Goal: Task Accomplishment & Management: Use online tool/utility

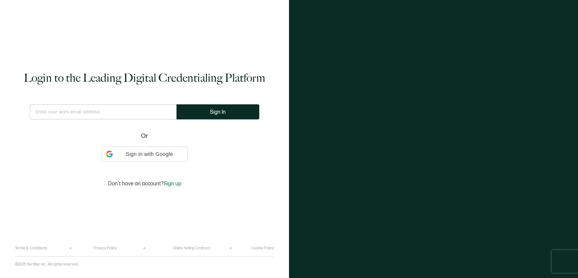
type input "[EMAIL_ADDRESS][DOMAIN_NAME]"
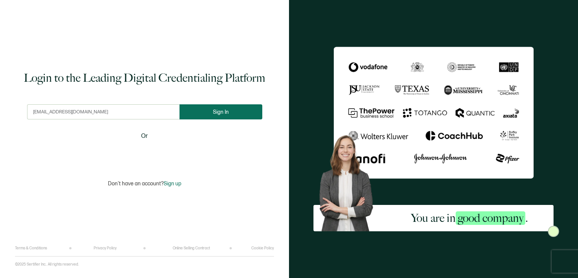
click at [209, 113] on button "Sign In" at bounding box center [221, 111] width 83 height 15
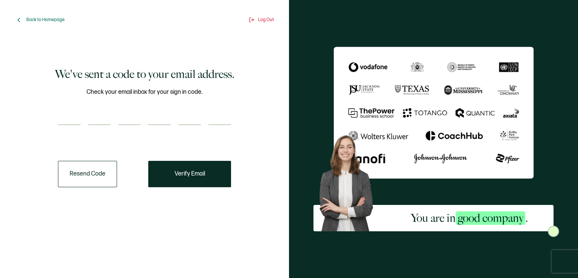
paste input "2"
type input "2"
type input "6"
type input "8"
type input "9"
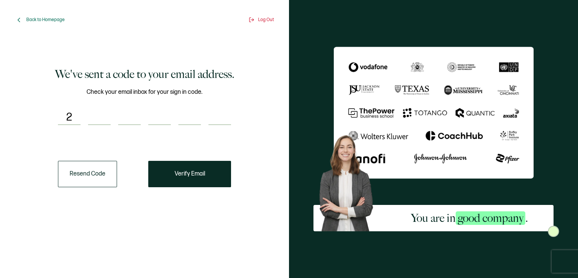
type input "8"
type input "5"
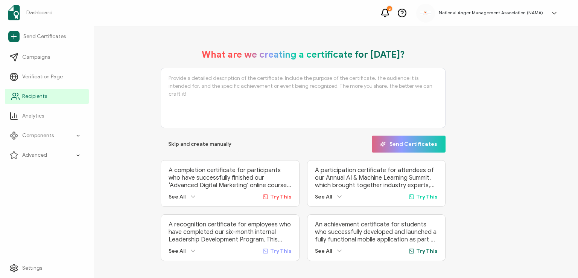
click at [27, 95] on span "Recipients" at bounding box center [34, 97] width 25 height 8
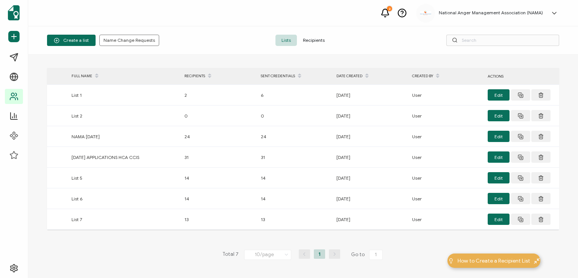
click at [310, 38] on span "Recipients" at bounding box center [314, 40] width 34 height 11
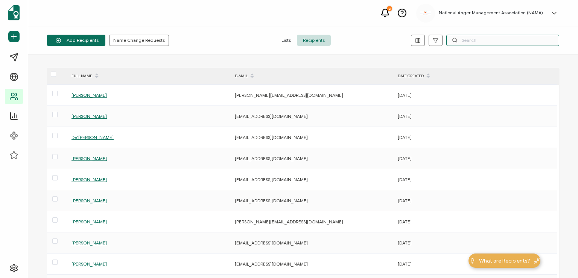
drag, startPoint x: 503, startPoint y: 40, endPoint x: 496, endPoint y: 32, distance: 10.4
drag, startPoint x: 496, startPoint y: 32, endPoint x: 512, endPoint y: 37, distance: 16.3
click at [512, 37] on input "text" at bounding box center [502, 40] width 113 height 11
paste input "Mary Zeitler"
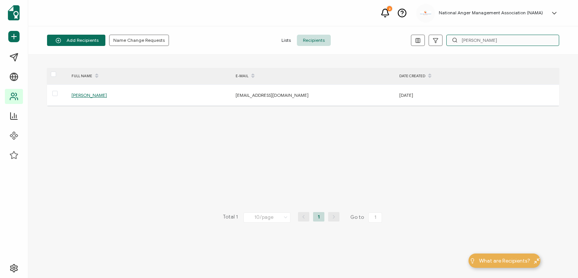
type input "Mary Zeitler"
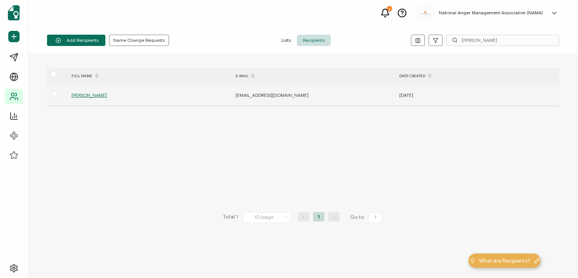
click at [85, 93] on span "Mary Zeitler" at bounding box center [89, 95] width 35 height 6
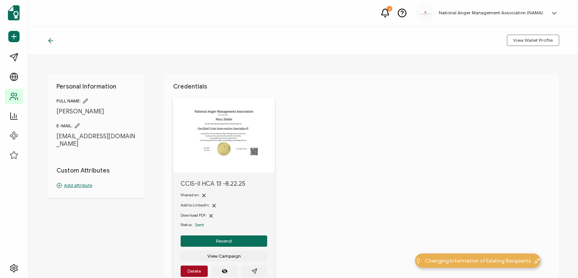
click at [78, 124] on icon at bounding box center [77, 125] width 5 height 5
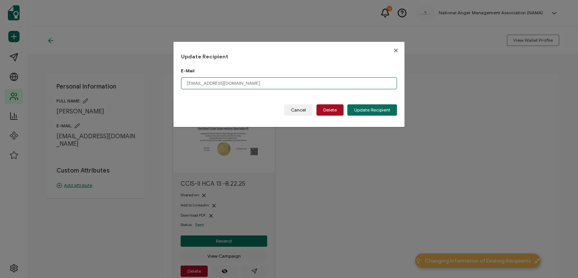
drag, startPoint x: 261, startPoint y: 84, endPoint x: 154, endPoint y: 98, distance: 107.9
click at [154, 98] on div "Update Recipient E-Mail mzeitler@crisisconnections.org Please enter a valid ema…" at bounding box center [289, 139] width 578 height 278
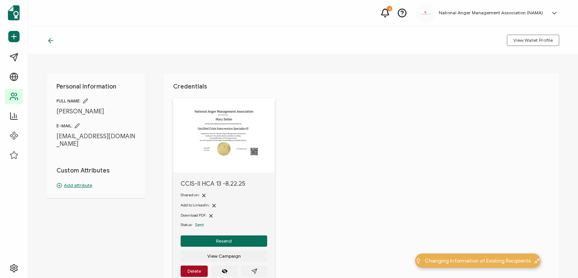
click at [77, 127] on icon at bounding box center [77, 125] width 5 height 5
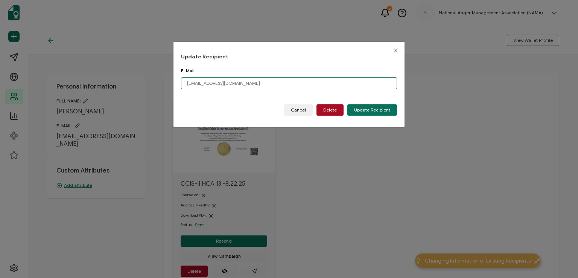
click at [254, 85] on input "mzeitler@crisisconnections.org" at bounding box center [289, 83] width 216 height 12
type input "m"
paste input "maryezeitler@gmail.com"
type input "maryezeitler@gmail.com"
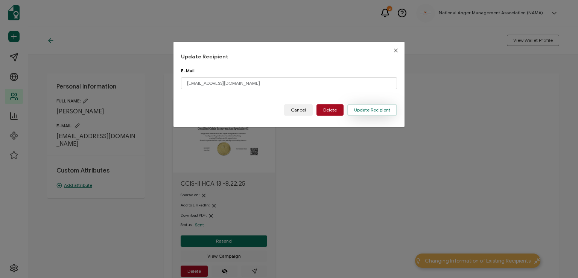
click at [359, 108] on span "Update Recipient" at bounding box center [372, 110] width 36 height 5
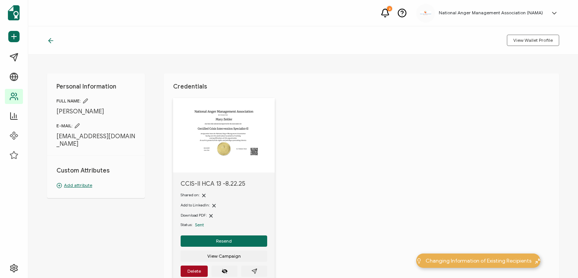
click at [76, 126] on icon at bounding box center [77, 125] width 5 height 5
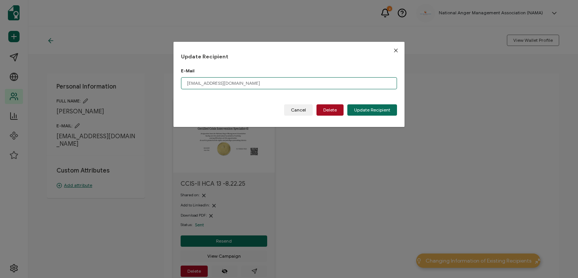
click at [256, 84] on input "mzeitler@crisisconnections.org" at bounding box center [289, 83] width 216 height 12
type input "m"
click at [256, 84] on input "dialog" at bounding box center [289, 83] width 216 height 12
paste input "maryezeitler@gmail.com"
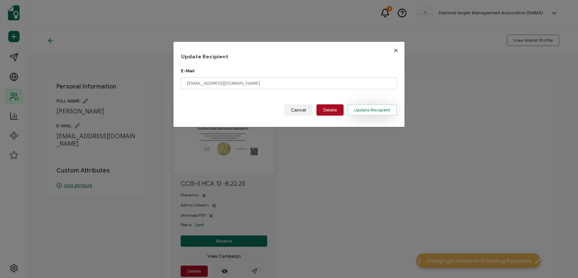
click at [363, 110] on span "Update Recipient" at bounding box center [372, 110] width 36 height 5
type input "mzeitler@crisisconnections.org"
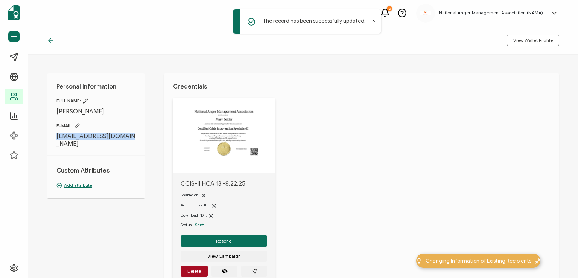
drag, startPoint x: 55, startPoint y: 134, endPoint x: 123, endPoint y: 138, distance: 68.7
click at [123, 138] on div "Personal Information FULL NAME: Mary Zeitler E-MAIL: maryezeitler@gmail.com Cus…" at bounding box center [96, 135] width 98 height 125
copy span "maryezeitler@gmail.com"
click at [50, 40] on icon at bounding box center [51, 41] width 8 height 8
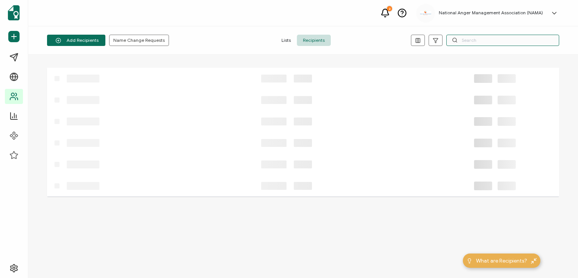
paste input "lanic99@hotmail.com"
type input "lanic99@hotmail.com"
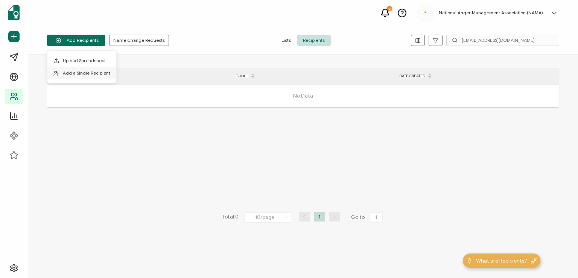
click at [72, 72] on span "Add a Single Recipient" at bounding box center [86, 73] width 47 height 6
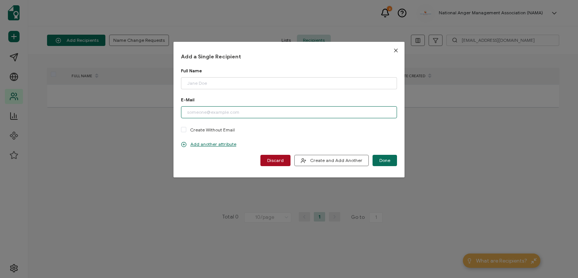
paste input "a.chatzinikolas@vechro.gr"
type input "a.chatzinikolas@vechro.gr"
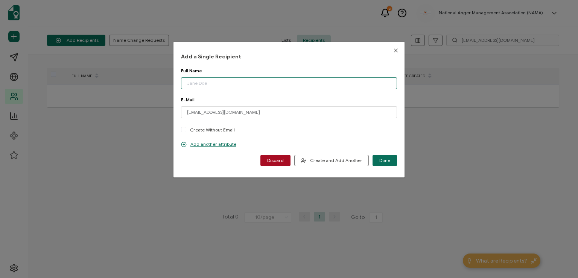
paste input "[PERSON_NAME]"
type input "[PERSON_NAME]"
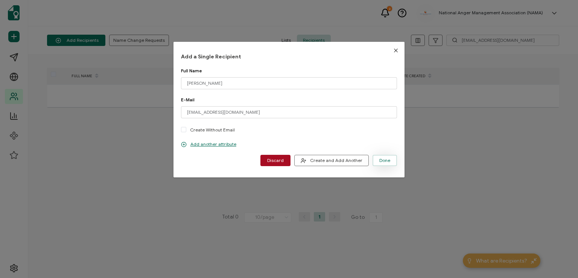
click at [382, 158] on span "Done" at bounding box center [384, 160] width 11 height 5
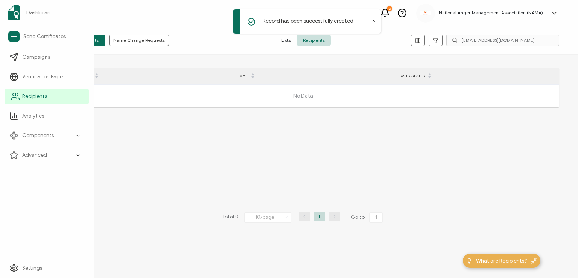
click at [32, 95] on span "Recipients" at bounding box center [34, 97] width 25 height 8
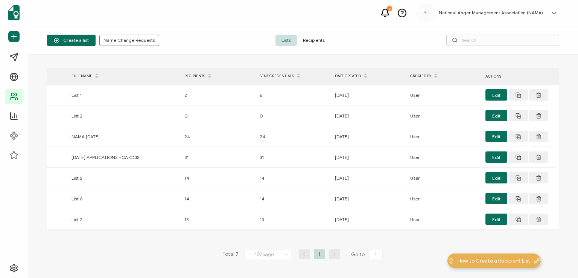
click at [310, 39] on span "Recipients" at bounding box center [314, 40] width 34 height 11
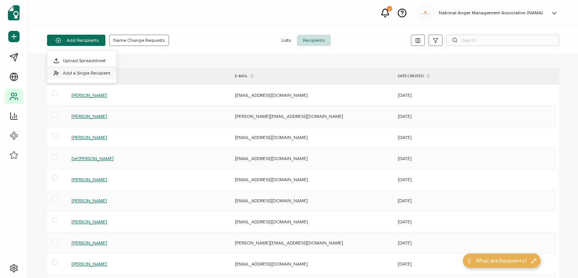
click at [90, 68] on li "Add a Single Recipient" at bounding box center [81, 73] width 69 height 12
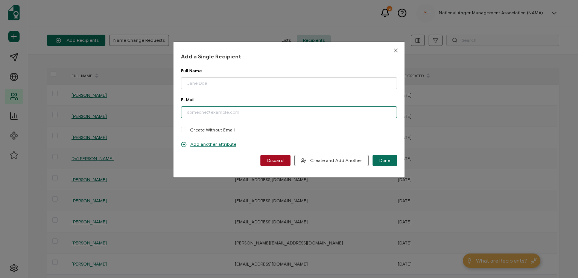
paste input "[EMAIL_ADDRESS][DOMAIN_NAME]"
type input "[EMAIL_ADDRESS][DOMAIN_NAME]"
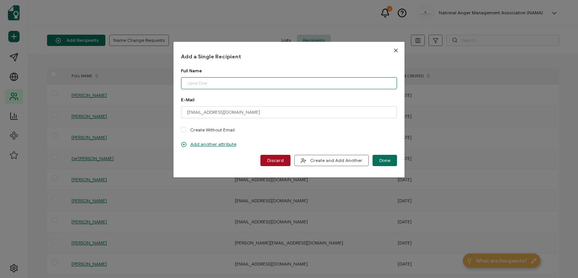
paste input "Georgia Papadopoulou"
type input "Georgia Papadopoulou"
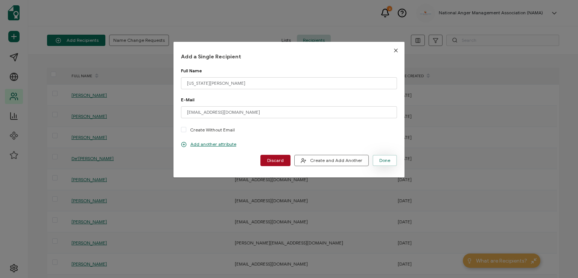
click at [385, 159] on span "Done" at bounding box center [384, 160] width 11 height 5
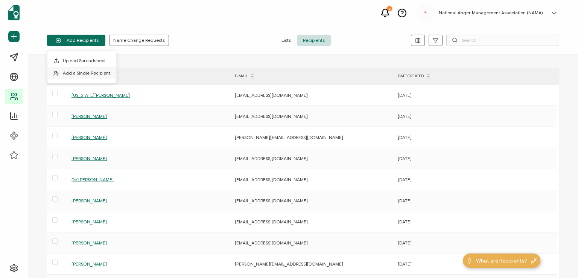
click at [74, 69] on li "Add a Single Recipient" at bounding box center [81, 73] width 69 height 12
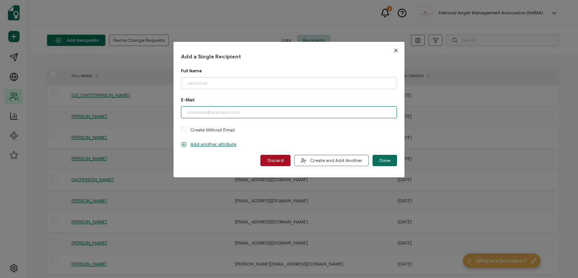
paste input "vassiliadesthanos@gmail.com"
type input "vassiliadesthanos@gmail.com"
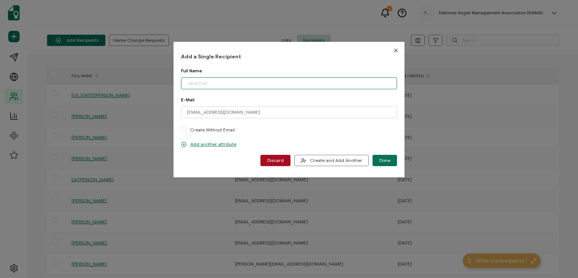
paste input "Thanos Vassiliades"
type input "Thanos Vassiliades"
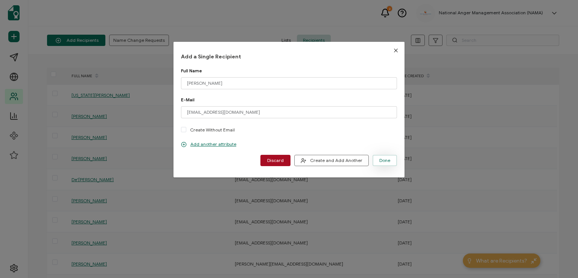
click at [382, 158] on span "Done" at bounding box center [384, 160] width 11 height 5
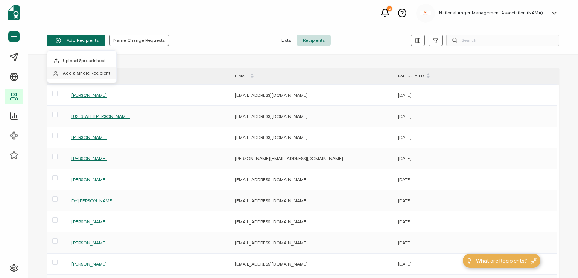
click at [94, 72] on span "Add a Single Recipient" at bounding box center [86, 73] width 47 height 6
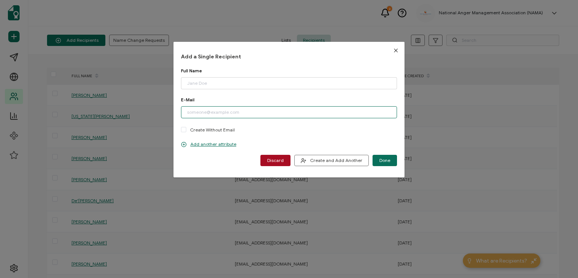
paste input "doris.1311@gmail.com"
type input "doris.1311@gmail.com"
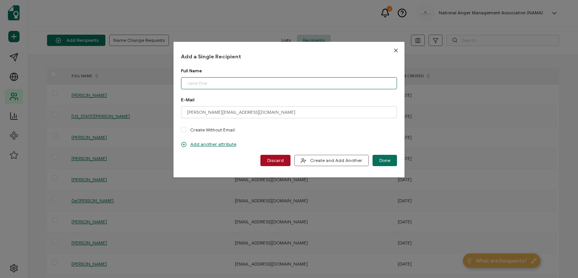
paste input "Doris D Pairi"
type input "Doris D Pairi"
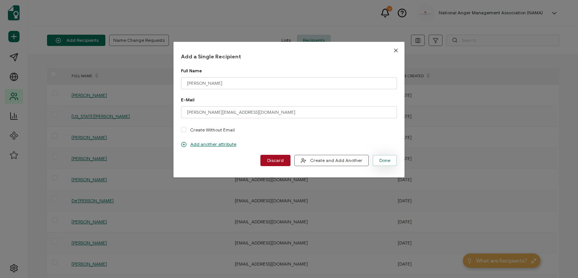
click at [385, 158] on span "Done" at bounding box center [384, 160] width 11 height 5
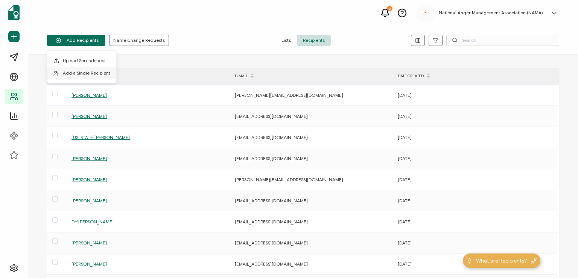
click at [93, 70] on span "Add a Single Recipient" at bounding box center [86, 73] width 47 height 6
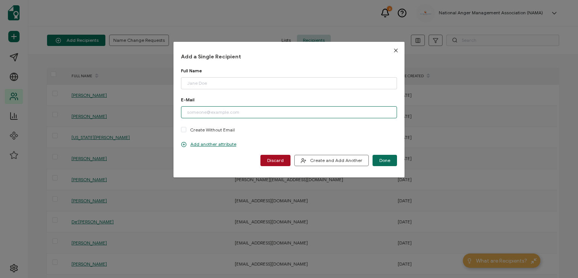
paste input "dpairi@gmail.com"
type input "dpairi@gmail.com"
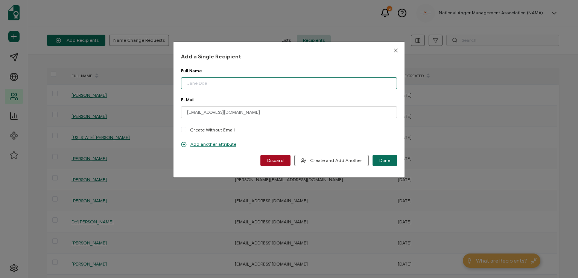
paste input "Doris L Pairi"
type input "Doris L Pairi"
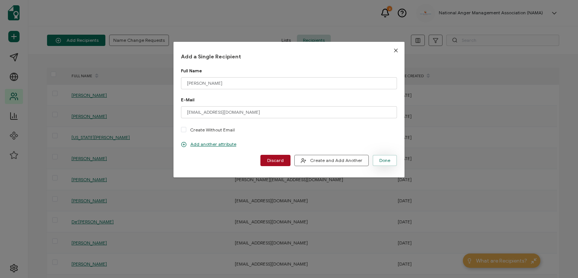
click at [382, 158] on span "Done" at bounding box center [384, 160] width 11 height 5
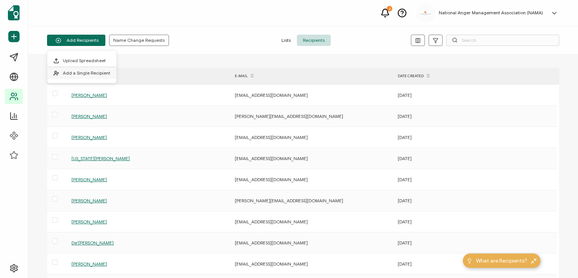
click at [89, 71] on span "Add a Single Recipient" at bounding box center [86, 73] width 47 height 6
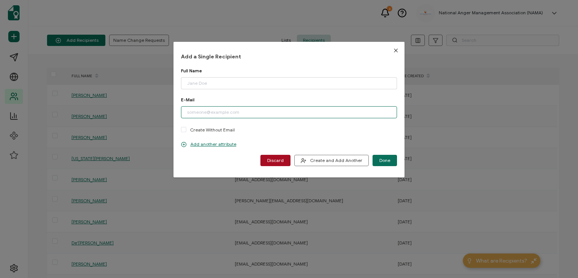
paste input "themispoulia66@gmail.com"
type input "themispoulia66@gmail.com"
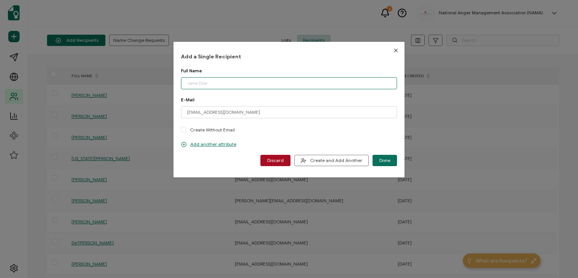
paste input "Themis Poulia"
type input "Themis Poulia"
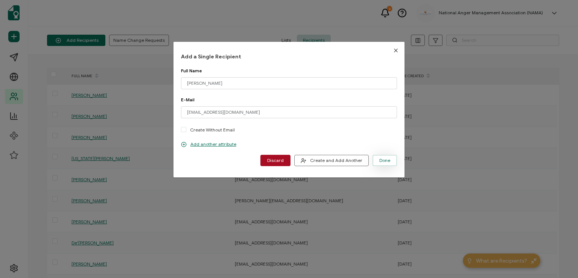
click at [380, 159] on span "Done" at bounding box center [384, 160] width 11 height 5
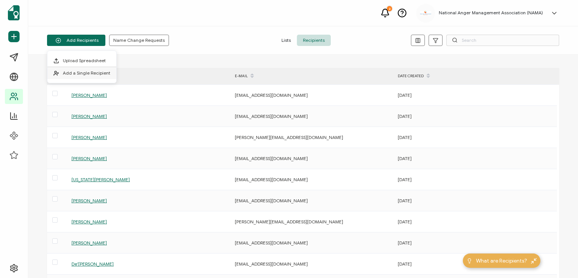
click at [70, 71] on span "Add a Single Recipient" at bounding box center [86, 73] width 47 height 6
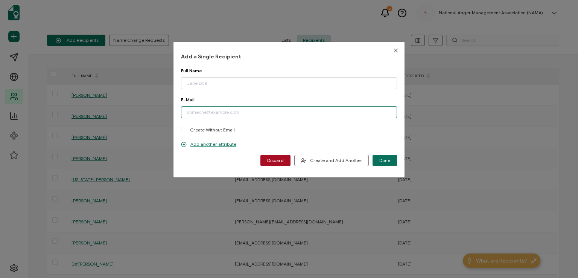
paste input "j.prewitt@yesscounselingcenter.org"
type input "j.prewitt@yesscounselingcenter.org"
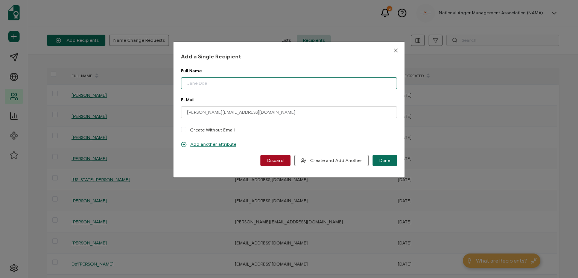
paste input "Jan Strickland-Prewitt"
type input "Jan Strickland-Prewitt"
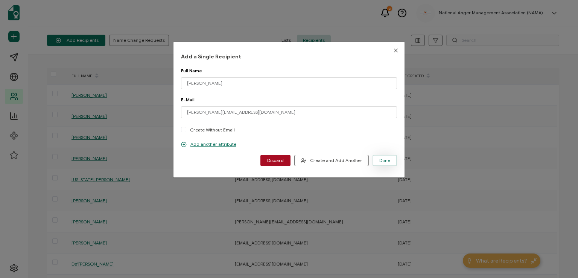
click at [382, 159] on span "Done" at bounding box center [384, 160] width 11 height 5
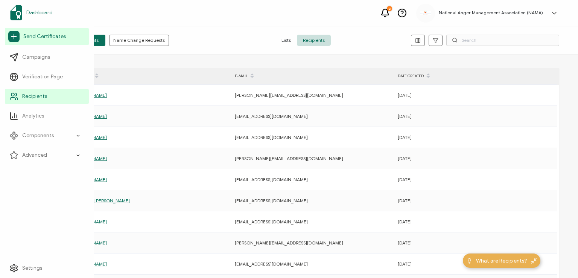
click at [37, 12] on span "Dashboard" at bounding box center [39, 13] width 26 height 8
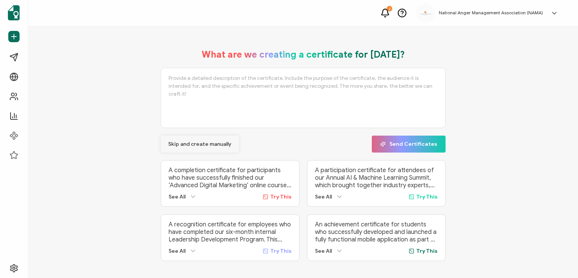
click at [190, 142] on span "Skip and create manually" at bounding box center [199, 144] width 63 height 5
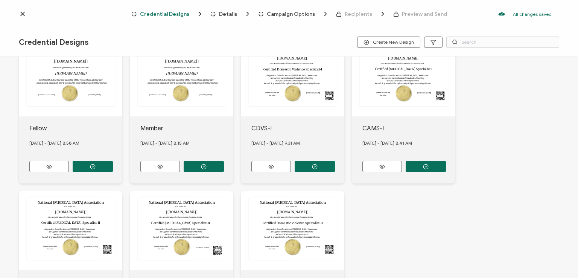
scroll to position [188, 0]
click at [113, 18] on button "button" at bounding box center [93, 12] width 40 height 11
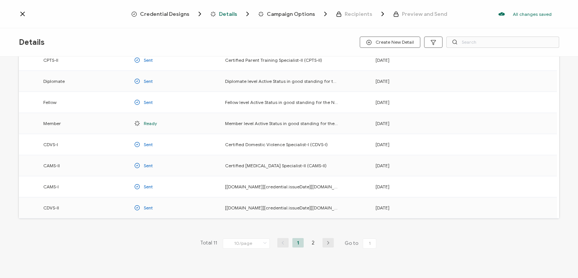
scroll to position [99, 0]
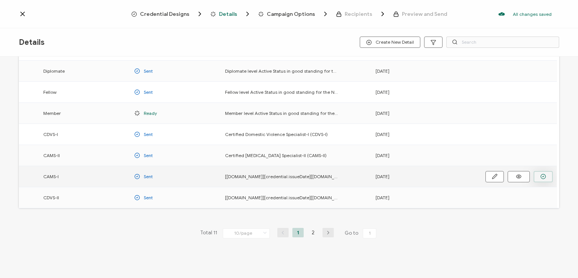
click at [0, 0] on icon "button" at bounding box center [0, 0] width 0 height 0
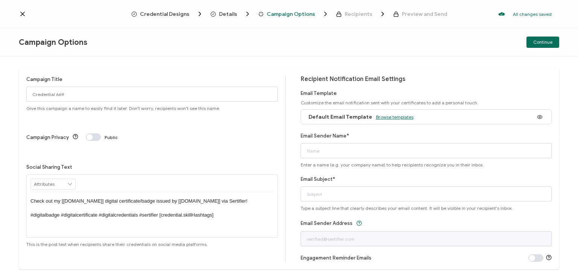
click at [378, 115] on span "Browse templates" at bounding box center [395, 117] width 38 height 6
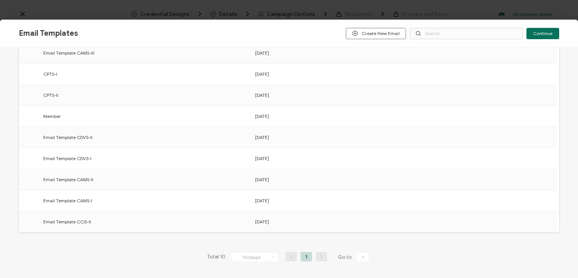
scroll to position [113, 0]
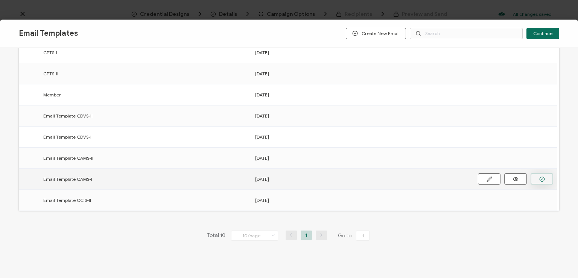
click at [0, 0] on button "button" at bounding box center [0, 0] width 0 height 0
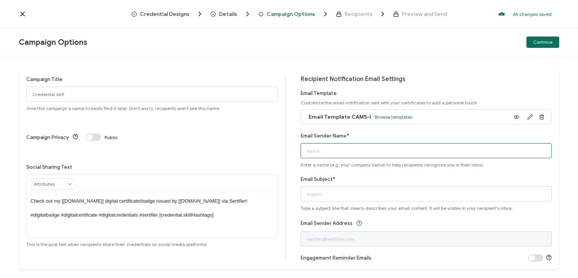
click at [366, 150] on input "Email Sender Name*" at bounding box center [426, 150] width 251 height 15
type input "National [MEDICAL_DATA] Association"
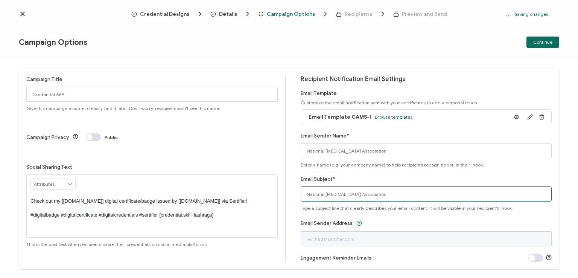
drag, startPoint x: 388, startPoint y: 193, endPoint x: 287, endPoint y: 195, distance: 100.9
click at [287, 195] on div "Campaign Title Credential 669 Give this campaign a name to easily find it later…" at bounding box center [289, 168] width 541 height 201
type input "CAMS-I digital certificate"
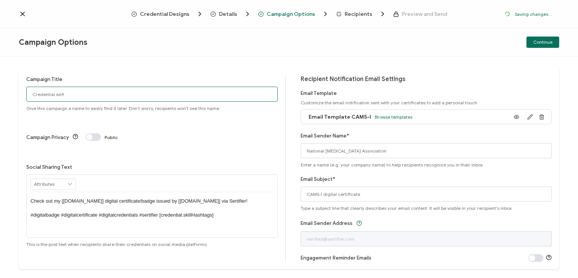
drag, startPoint x: 65, startPoint y: 92, endPoint x: 5, endPoint y: 88, distance: 60.0
click at [5, 88] on div "Campaign Title Credential 669 Give this campaign a name to easily find it later…" at bounding box center [289, 166] width 578 height 221
type input "CAMS-I EAMA 7+1=8 - [DATE]"
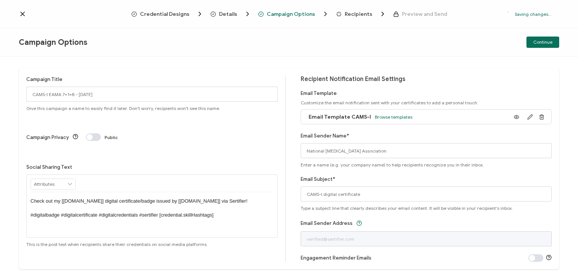
click at [151, 198] on p "Check out my [credential.name] digital certificate/badge issued by [issuer.name…" at bounding box center [151, 208] width 243 height 21
click at [303, 53] on div "Campaign Options Continue" at bounding box center [289, 42] width 578 height 28
click at [422, 50] on div "Campaign Options Continue" at bounding box center [289, 42] width 578 height 28
click at [544, 43] on span "Continue" at bounding box center [542, 42] width 19 height 5
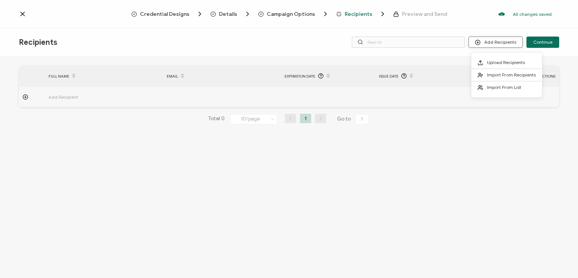
click at [503, 44] on button "Add Recipients" at bounding box center [496, 42] width 54 height 11
click at [507, 74] on span "Import From Recipients" at bounding box center [511, 75] width 49 height 6
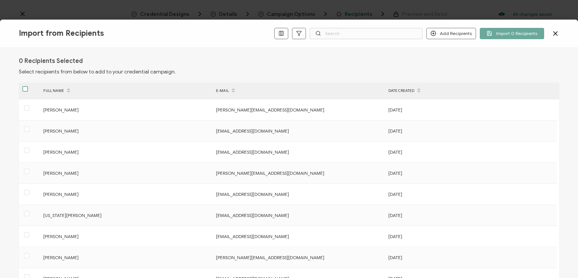
click at [23, 88] on span at bounding box center [25, 88] width 5 height 5
click at [28, 86] on input "checkbox" at bounding box center [28, 86] width 0 height 0
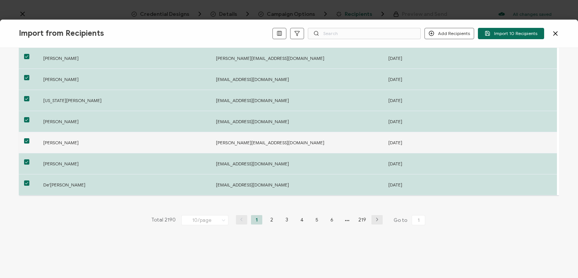
scroll to position [117, 0]
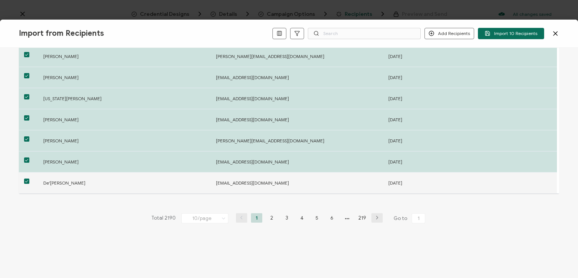
click at [27, 180] on span at bounding box center [26, 180] width 5 height 5
click at [29, 178] on input "checkbox" at bounding box center [29, 178] width 0 height 0
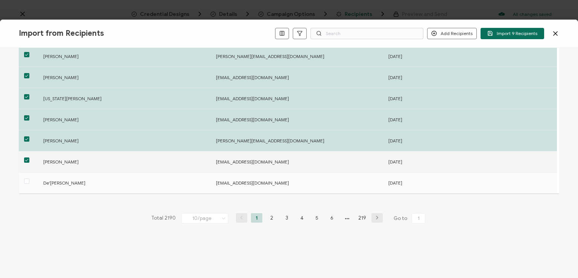
click at [26, 160] on span at bounding box center [26, 159] width 5 height 5
click at [29, 157] on input "checkbox" at bounding box center [29, 157] width 0 height 0
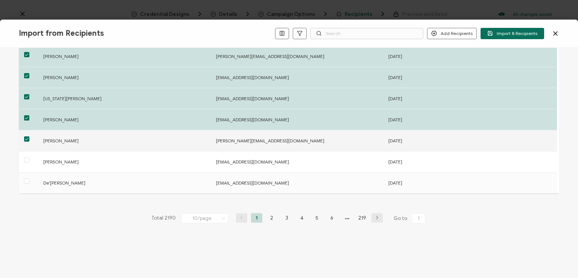
click at [27, 137] on span at bounding box center [26, 138] width 5 height 5
click at [29, 136] on input "checkbox" at bounding box center [29, 136] width 0 height 0
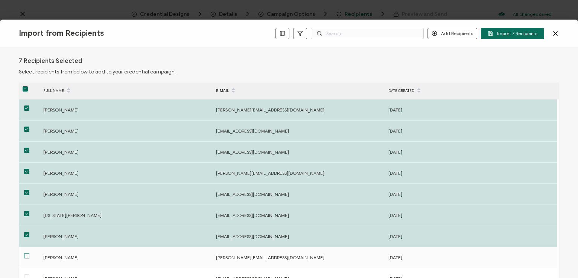
scroll to position [0, 0]
click at [458, 58] on span "Add a Single Recipient" at bounding box center [469, 60] width 47 height 6
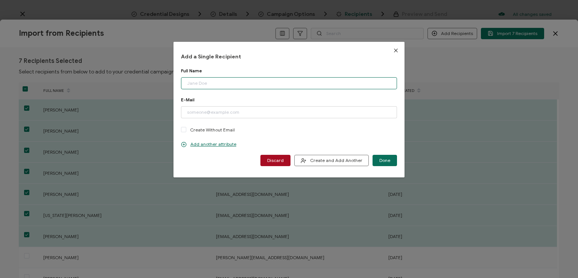
click at [231, 84] on input "dialog" at bounding box center [289, 83] width 216 height 12
type input "Andreas Neophytou"
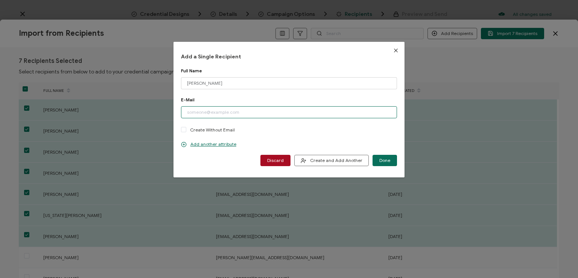
click at [220, 109] on input "dialog" at bounding box center [289, 112] width 216 height 12
click at [220, 111] on input "andreas.neophutou@outlook.com" at bounding box center [289, 112] width 216 height 12
type input "andreas.neophytou@outlook.com"
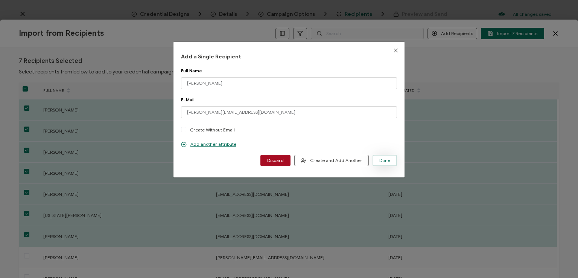
click at [385, 161] on span "Done" at bounding box center [384, 160] width 11 height 5
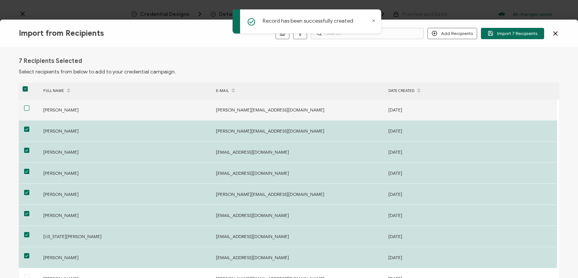
click at [25, 108] on span at bounding box center [26, 107] width 5 height 5
click at [29, 105] on input "checkbox" at bounding box center [29, 105] width 0 height 0
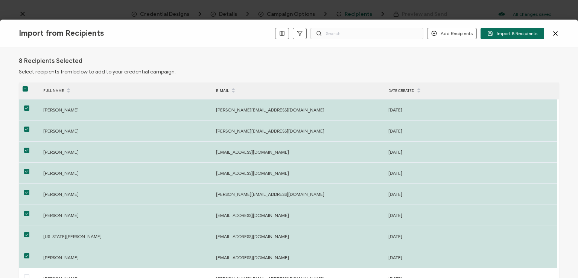
click at [280, 56] on div "8 Recipients Selected Select recipients from below to add to your credential ca…" at bounding box center [289, 163] width 578 height 230
click at [310, 61] on div "8 Recipients Selected Select recipients from below to add to your credential ca…" at bounding box center [289, 66] width 541 height 18
click at [510, 32] on span "Import 8 Recipients" at bounding box center [512, 33] width 50 height 6
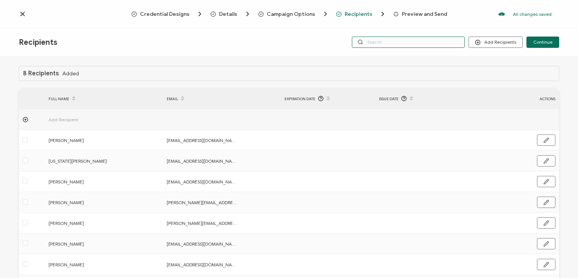
click at [392, 44] on input "text" at bounding box center [408, 42] width 113 height 11
click at [384, 58] on div "8 Recipients Added FULL NAME EMAIL Expiration Date Issue Date ACTIONS Add Recip…" at bounding box center [289, 167] width 578 height 223
click at [381, 43] on input "text" at bounding box center [408, 42] width 113 height 11
click at [382, 28] on div "Recipients Add Recipients Continue" at bounding box center [289, 42] width 578 height 28
click at [542, 41] on span "Continue" at bounding box center [542, 42] width 19 height 5
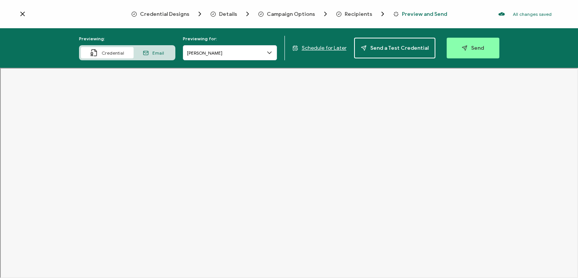
click at [269, 51] on icon at bounding box center [270, 53] width 8 height 8
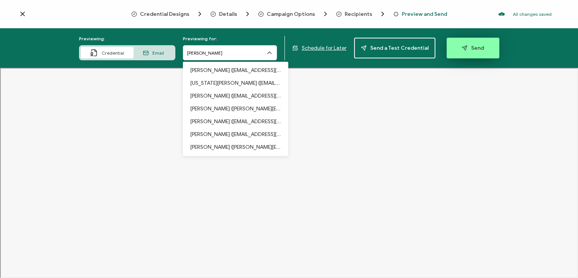
click at [465, 46] on icon "button" at bounding box center [466, 47] width 3 height 3
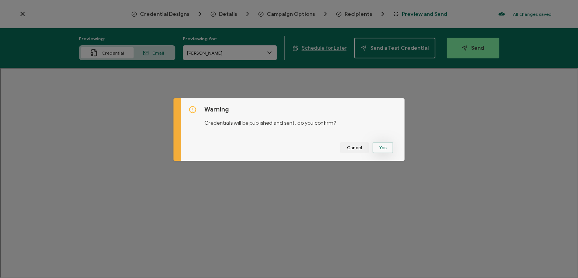
click at [379, 145] on button "Yes" at bounding box center [383, 147] width 21 height 11
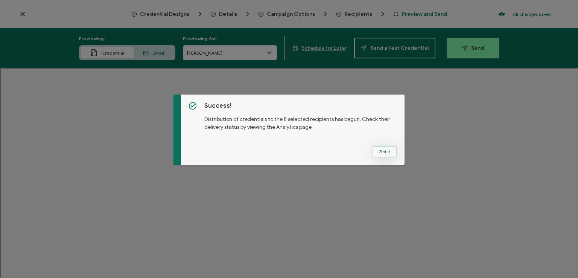
click at [382, 148] on button "Got It" at bounding box center [384, 151] width 25 height 11
